Goal: Information Seeking & Learning: Learn about a topic

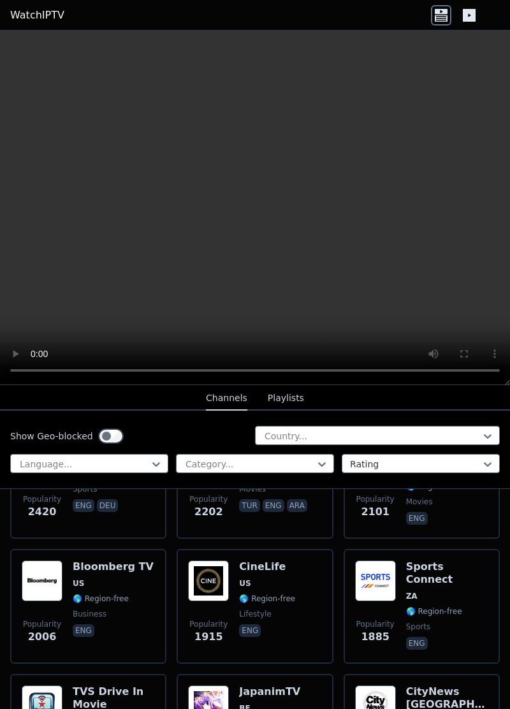
scroll to position [843, 0]
click at [377, 579] on img at bounding box center [375, 580] width 41 height 41
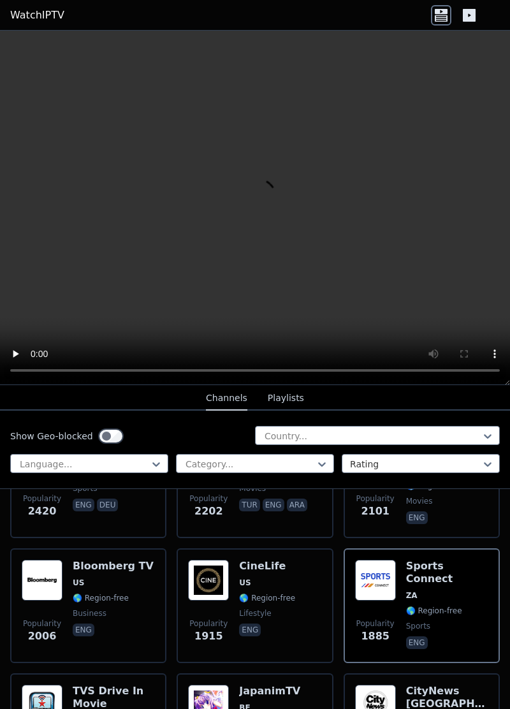
click at [390, 575] on img at bounding box center [375, 580] width 41 height 41
click at [231, 405] on button "Channels" at bounding box center [226, 398] width 41 height 24
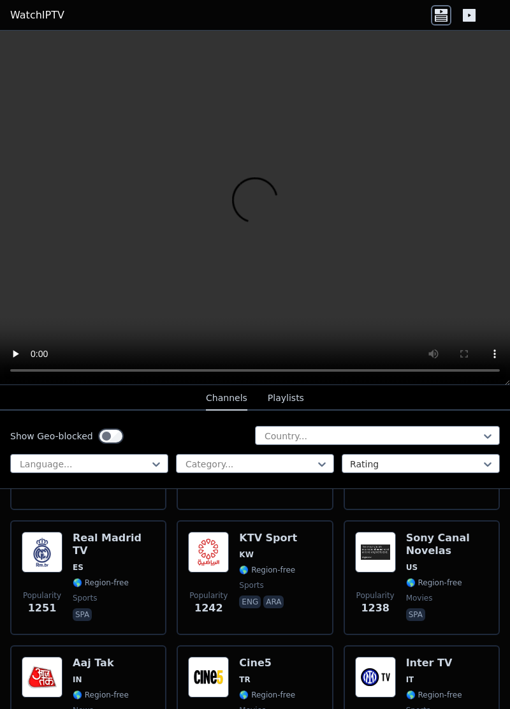
scroll to position [1750, 0]
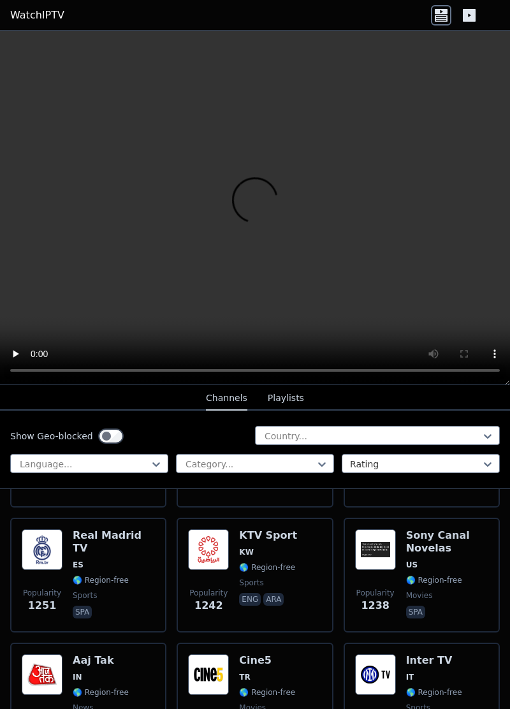
click at [245, 565] on div "KTV Sport KW 🌎 Region-free sports eng ara" at bounding box center [268, 575] width 58 height 92
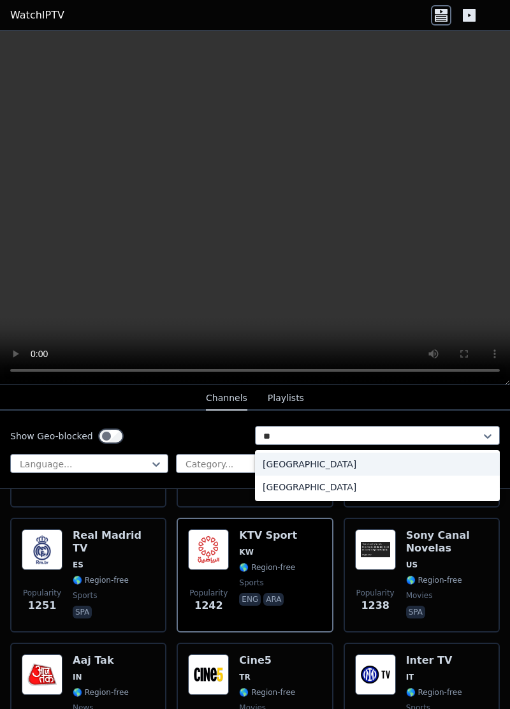
type input "**"
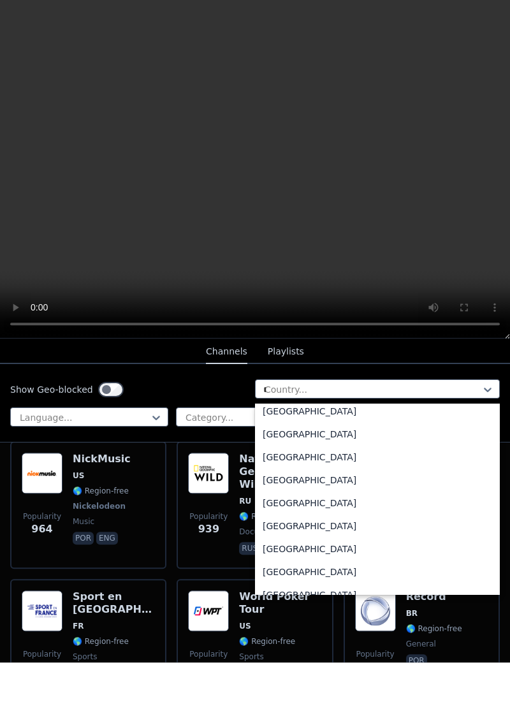
scroll to position [0, 0]
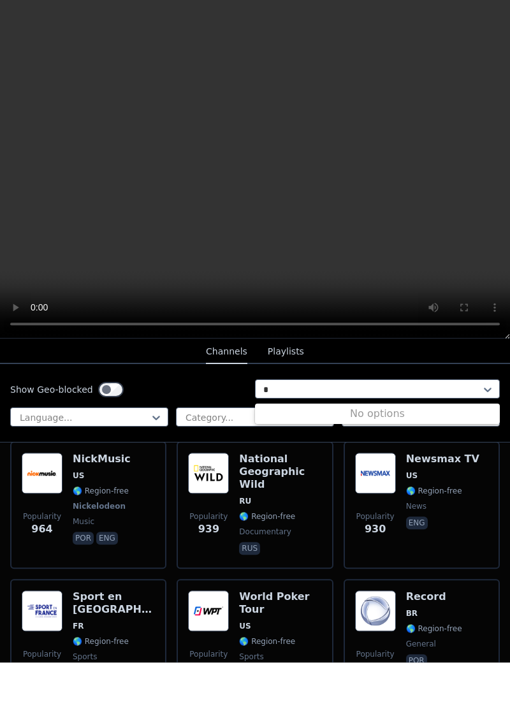
type input "*"
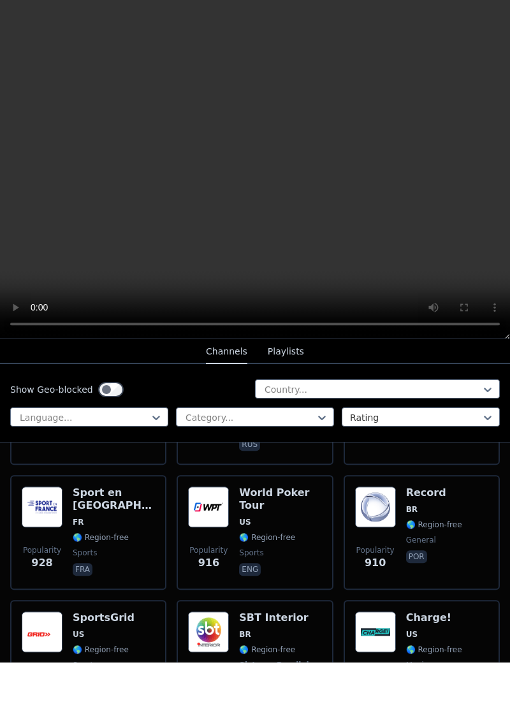
scroll to position [2650, 0]
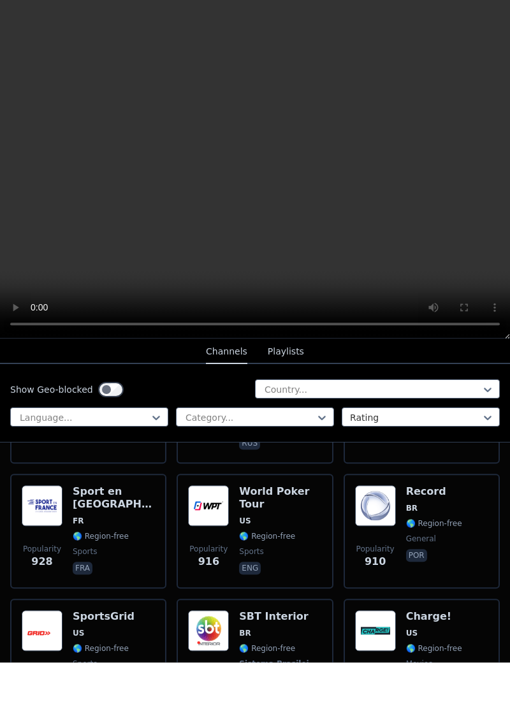
click at [133, 520] on div "Popularity 928 Sport en [GEOGRAPHIC_DATA] FR 🌎 Region-free sports fra" at bounding box center [88, 577] width 156 height 115
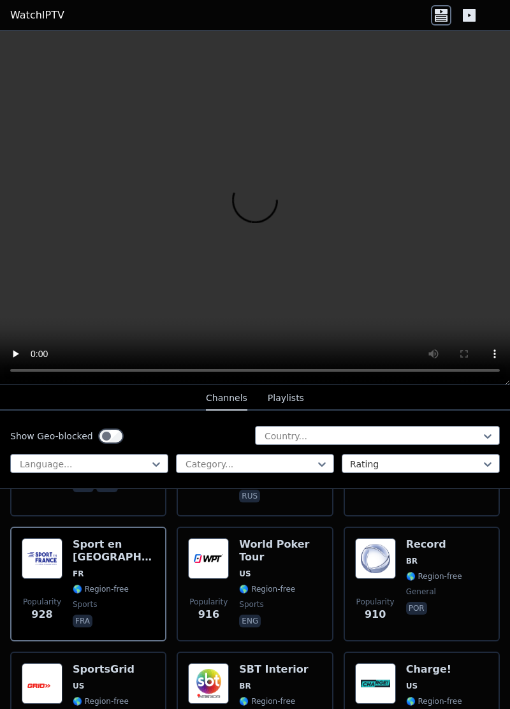
scroll to position [2645, 0]
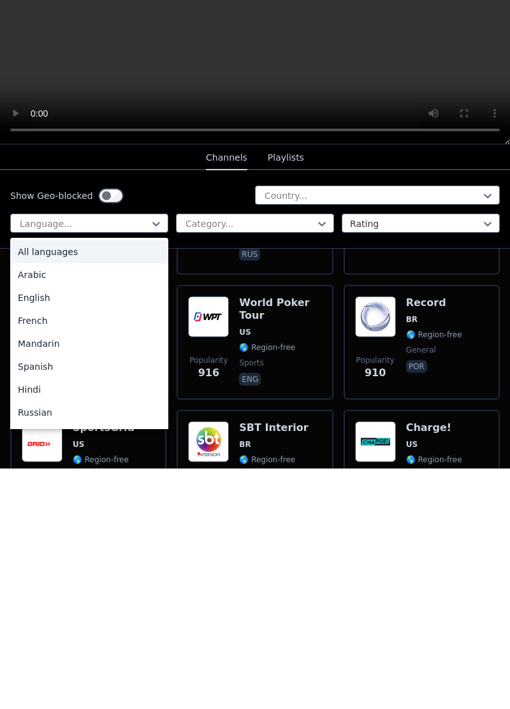
click at [29, 535] on div "English" at bounding box center [89, 537] width 158 height 23
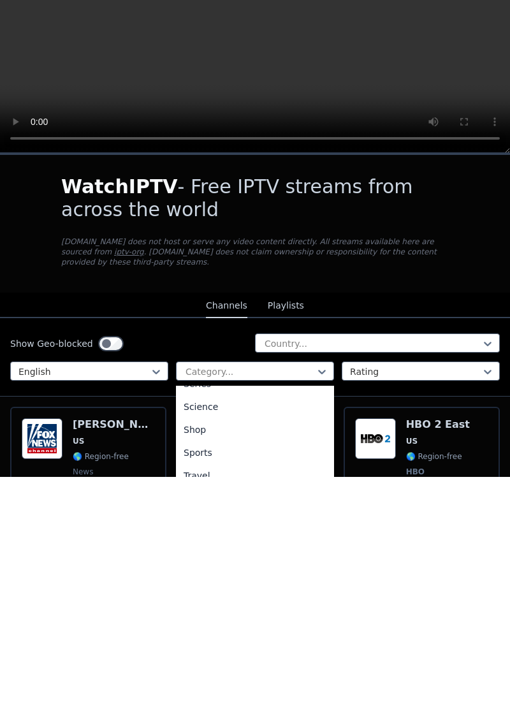
scroll to position [344, 0]
type input "*"
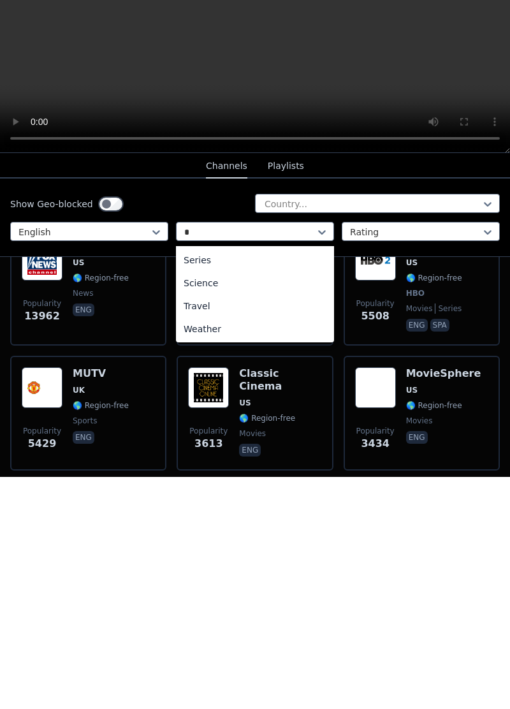
scroll to position [182, 0]
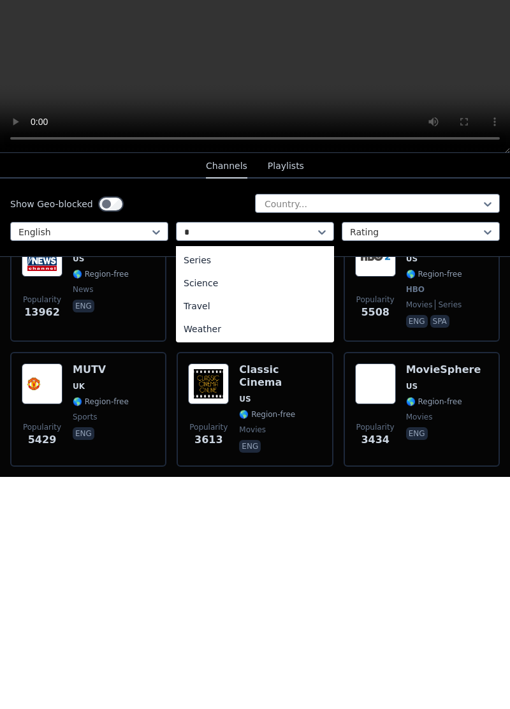
click at [190, 462] on input "*" at bounding box center [188, 464] width 8 height 13
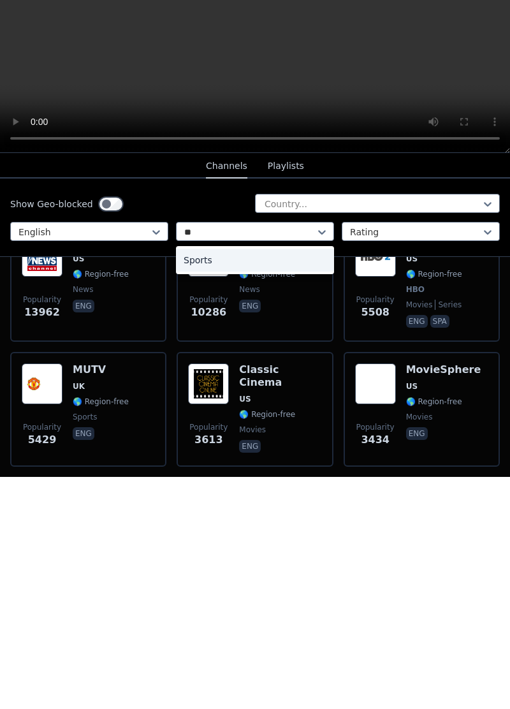
scroll to position [0, 0]
type input "*****"
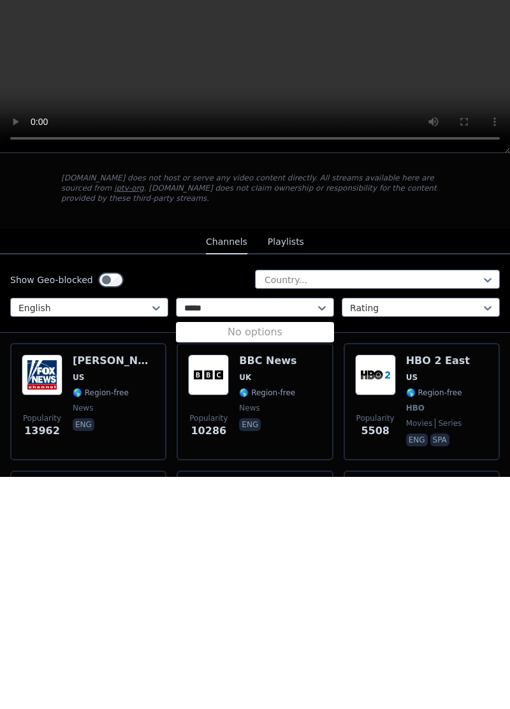
scroll to position [61, 0]
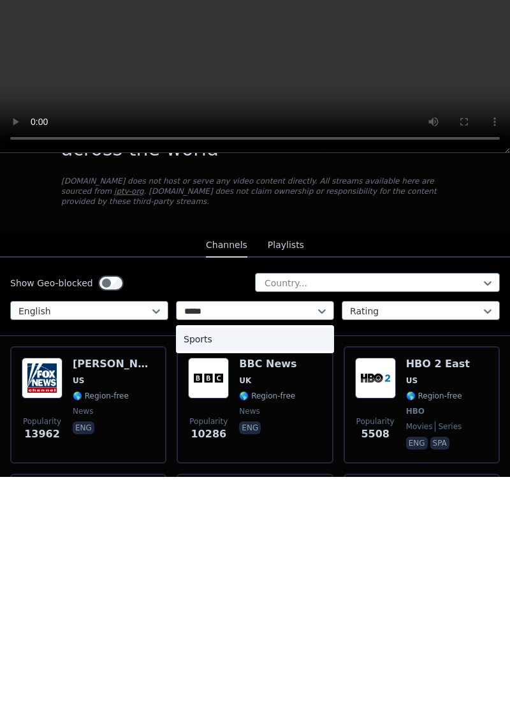
click at [215, 564] on div "Sports" at bounding box center [255, 571] width 158 height 23
type input "*****"
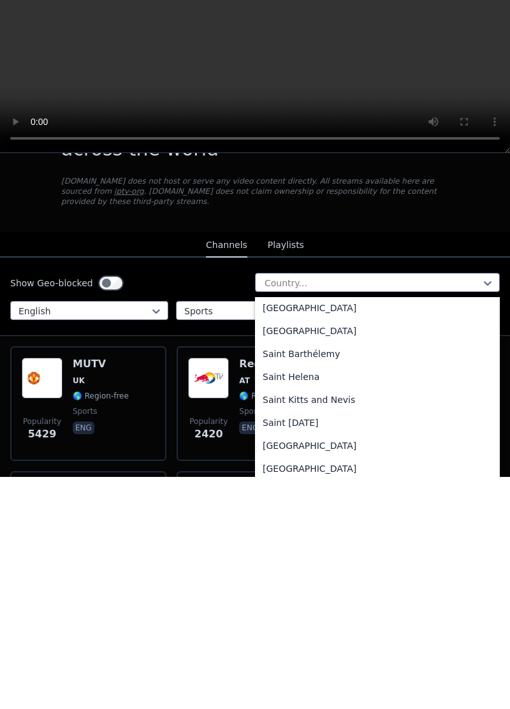
scroll to position [3539, 0]
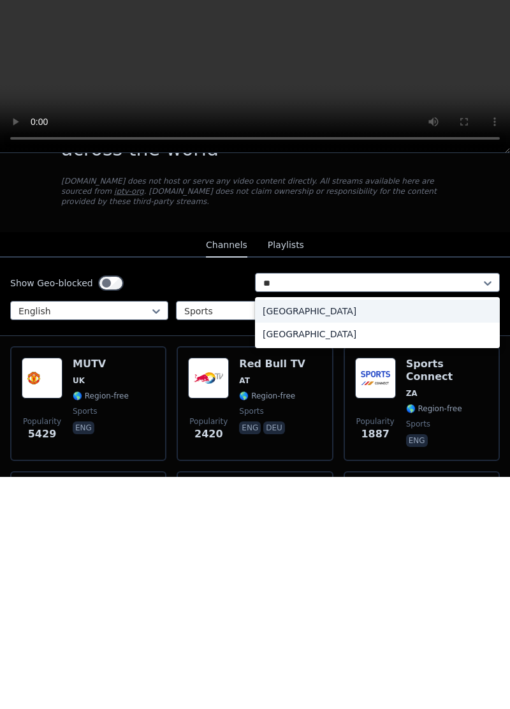
click at [287, 558] on div "[GEOGRAPHIC_DATA]" at bounding box center [377, 566] width 245 height 23
type input "**"
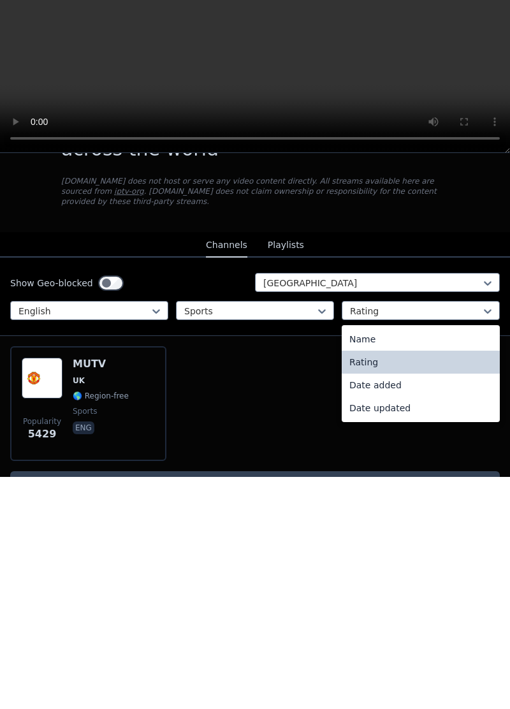
click at [351, 561] on div "Name" at bounding box center [421, 571] width 158 height 23
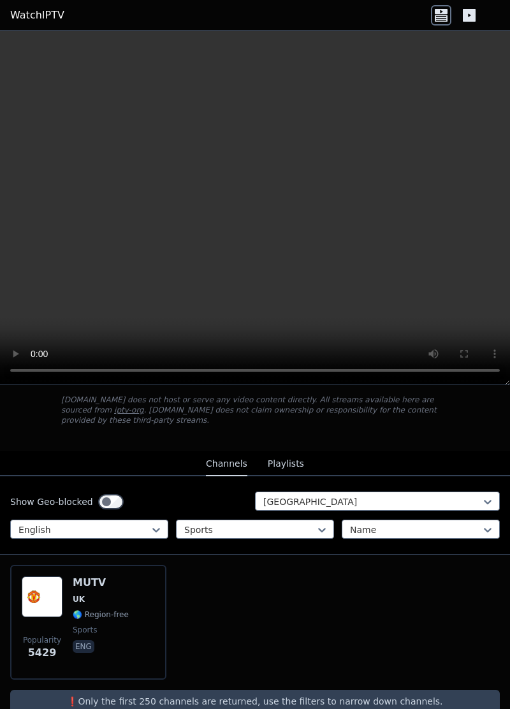
scroll to position [87, 0]
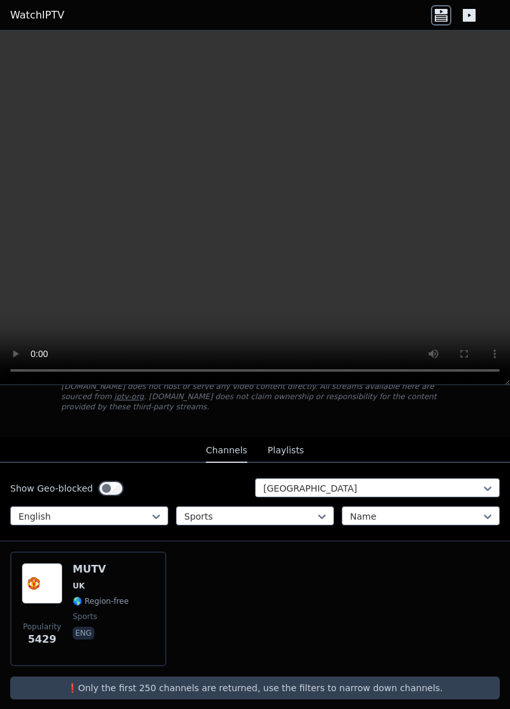
click at [52, 578] on img at bounding box center [42, 583] width 41 height 41
click at [47, 572] on img at bounding box center [42, 583] width 41 height 41
click at [45, 576] on img at bounding box center [42, 583] width 41 height 41
click at [84, 627] on p "eng" at bounding box center [84, 633] width 22 height 13
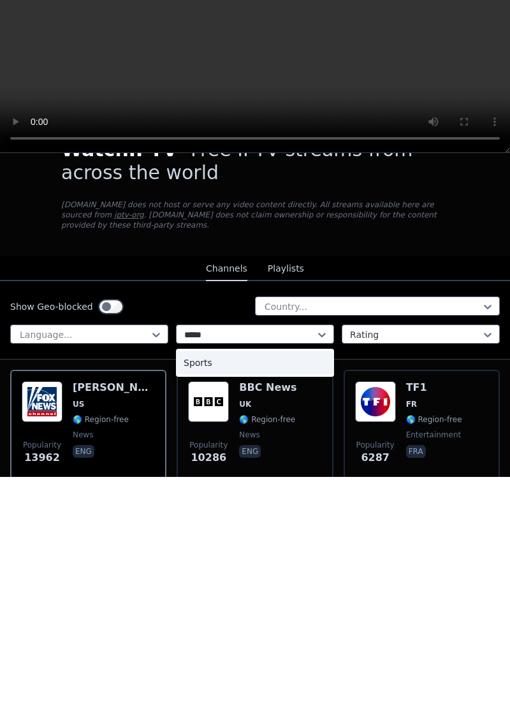
click at [195, 584] on div "Sports" at bounding box center [255, 594] width 158 height 23
type input "*****"
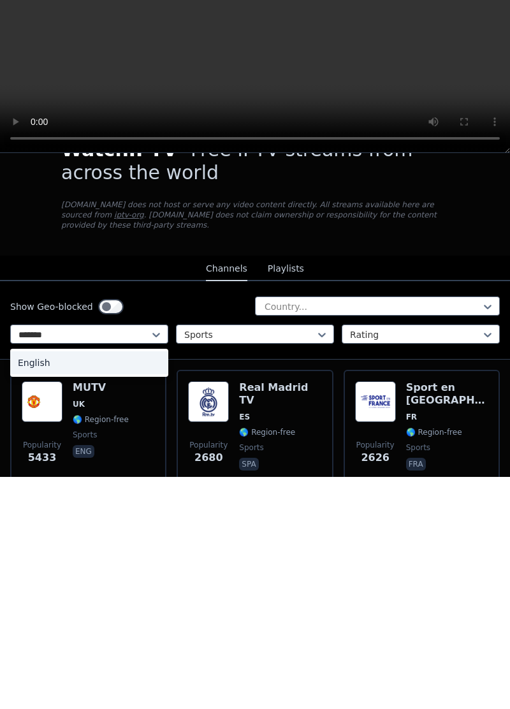
click at [40, 583] on div "English" at bounding box center [89, 594] width 158 height 23
type input "*******"
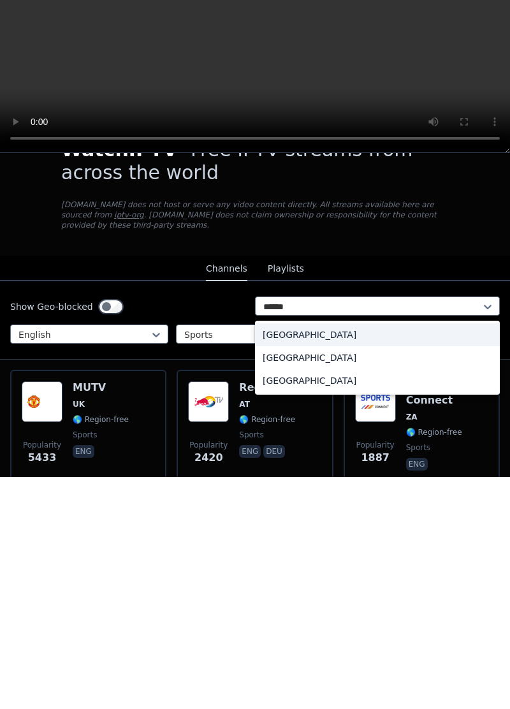
click at [282, 581] on div "[GEOGRAPHIC_DATA]" at bounding box center [377, 589] width 245 height 23
type input "******"
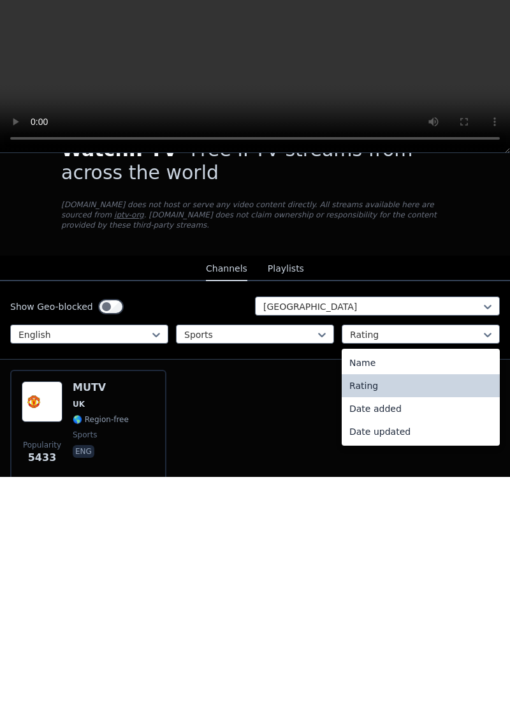
click at [354, 585] on div "Name" at bounding box center [421, 594] width 158 height 23
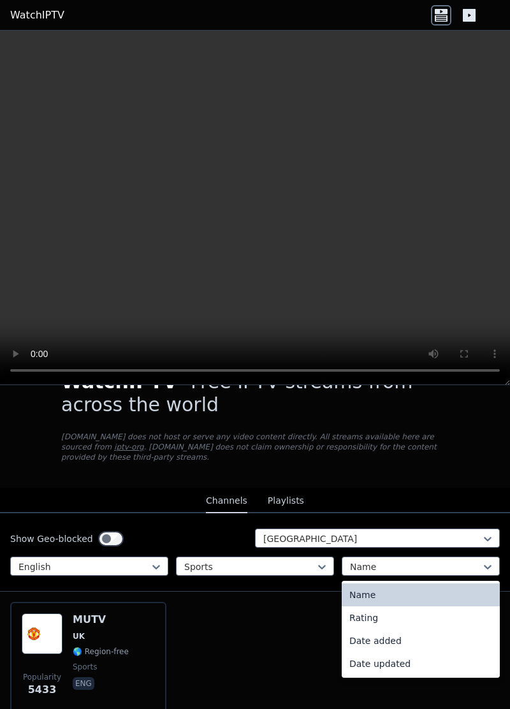
click at [351, 560] on input "text" at bounding box center [351, 566] width 3 height 13
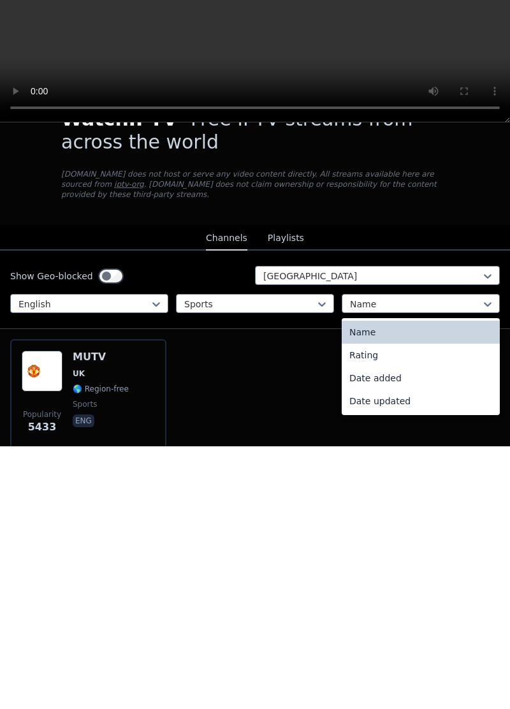
click at [357, 632] on div "Date added" at bounding box center [421, 640] width 158 height 23
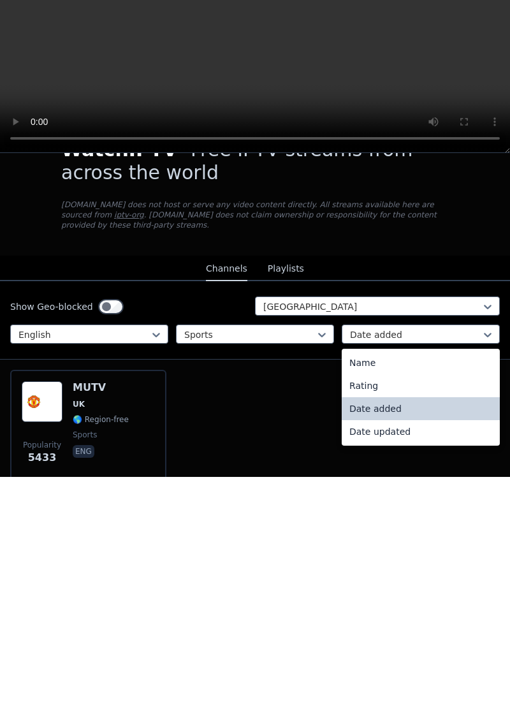
click at [362, 655] on div "Date updated" at bounding box center [421, 663] width 158 height 23
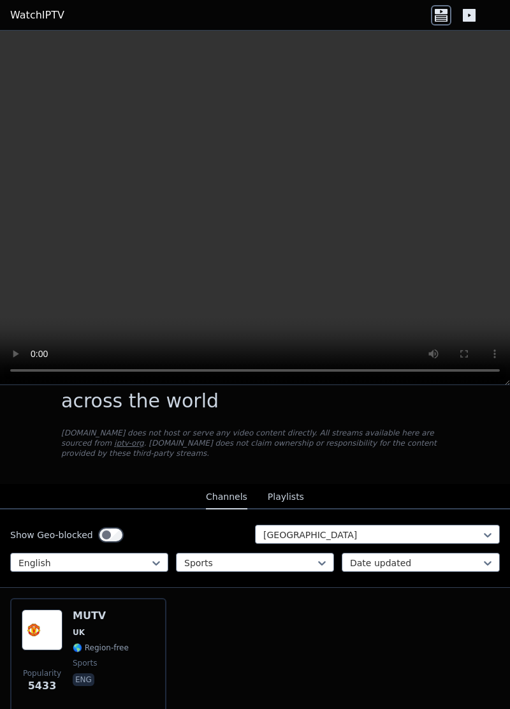
scroll to position [87, 0]
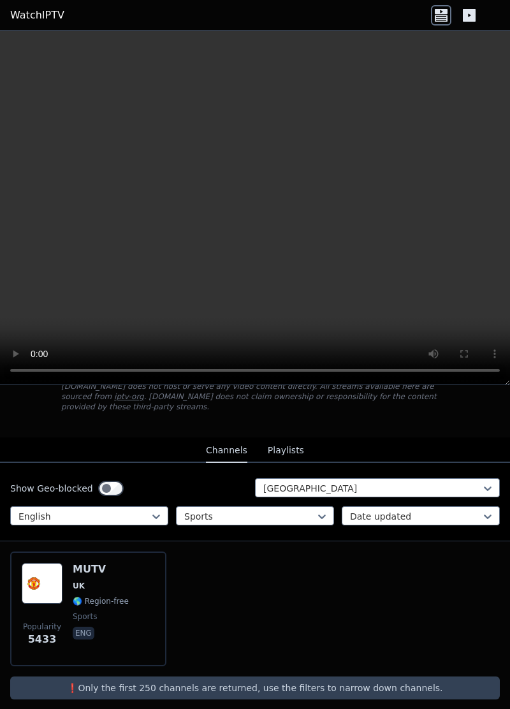
click at [34, 571] on img at bounding box center [42, 583] width 41 height 41
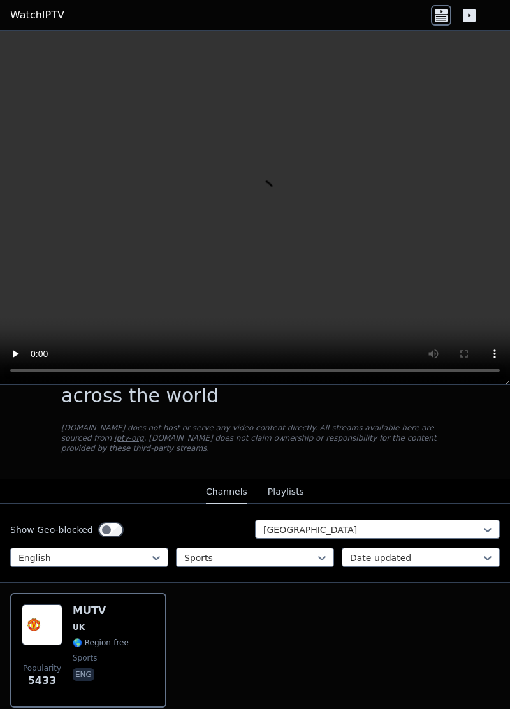
scroll to position [46, 0]
click at [144, 433] on link "iptv-org" at bounding box center [129, 437] width 30 height 9
